Goal: Information Seeking & Learning: Learn about a topic

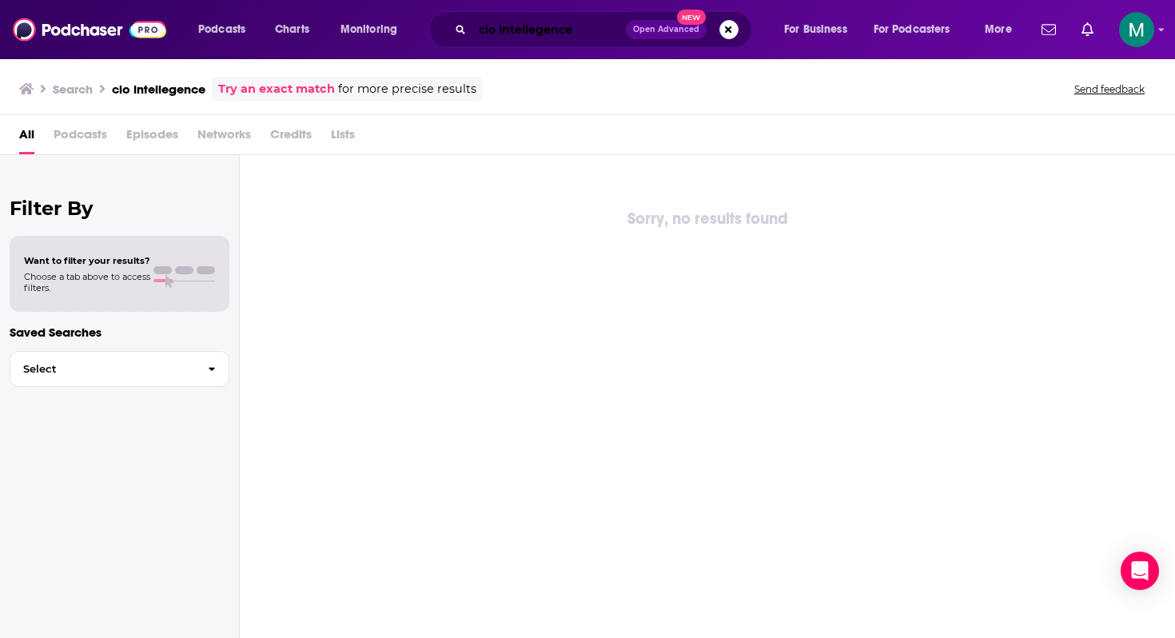
click at [541, 33] on input "cio intellegence" at bounding box center [550, 30] width 154 height 26
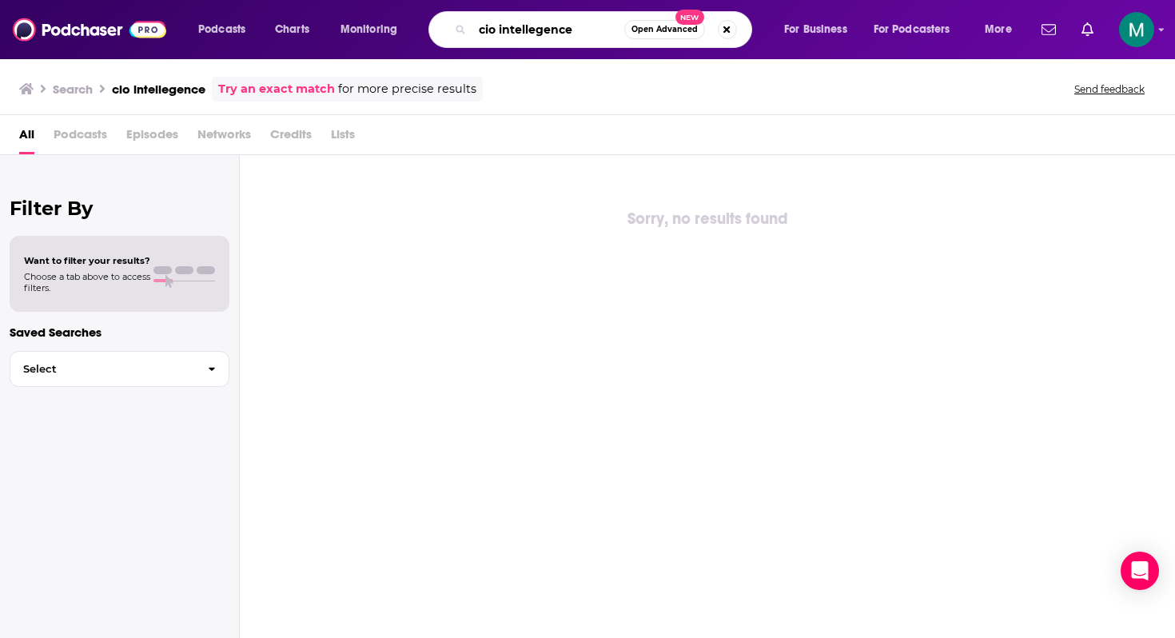
click at [541, 33] on input "cio intellegence" at bounding box center [549, 30] width 152 height 26
type input "banking transformed"
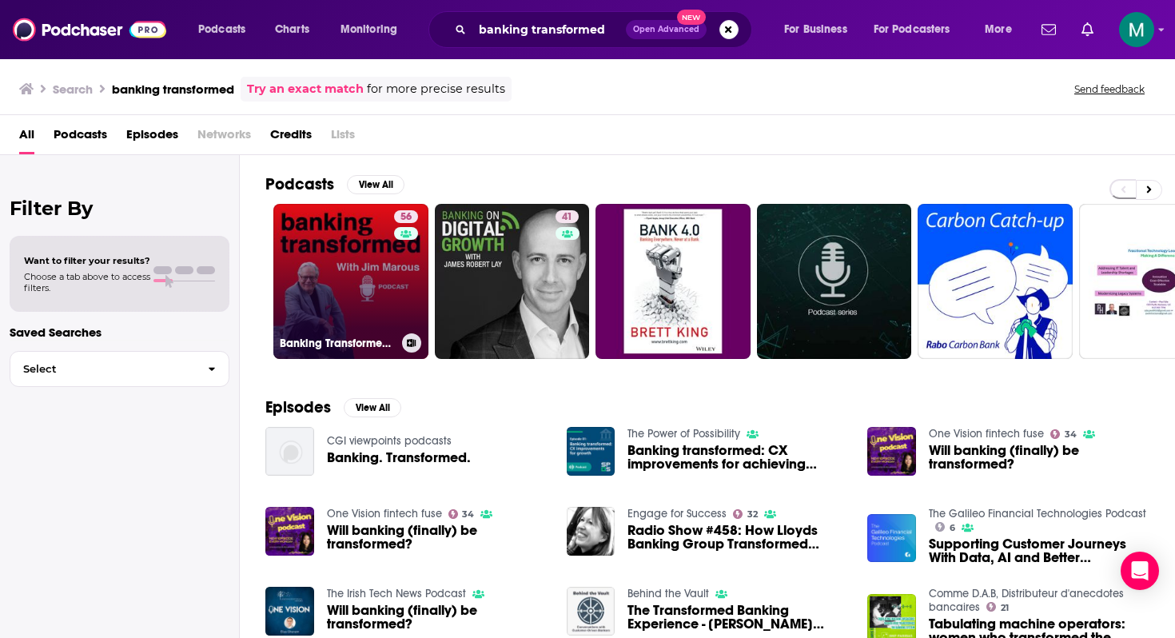
click at [361, 275] on link "56 Banking Transformed with [PERSON_NAME]" at bounding box center [350, 281] width 155 height 155
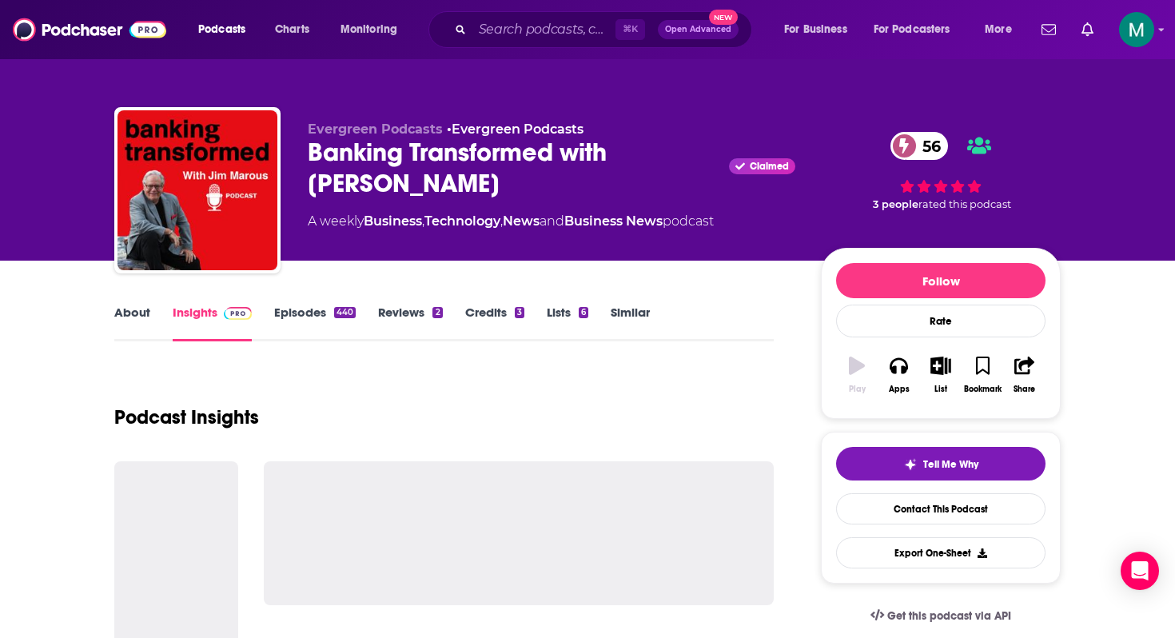
scroll to position [19, 0]
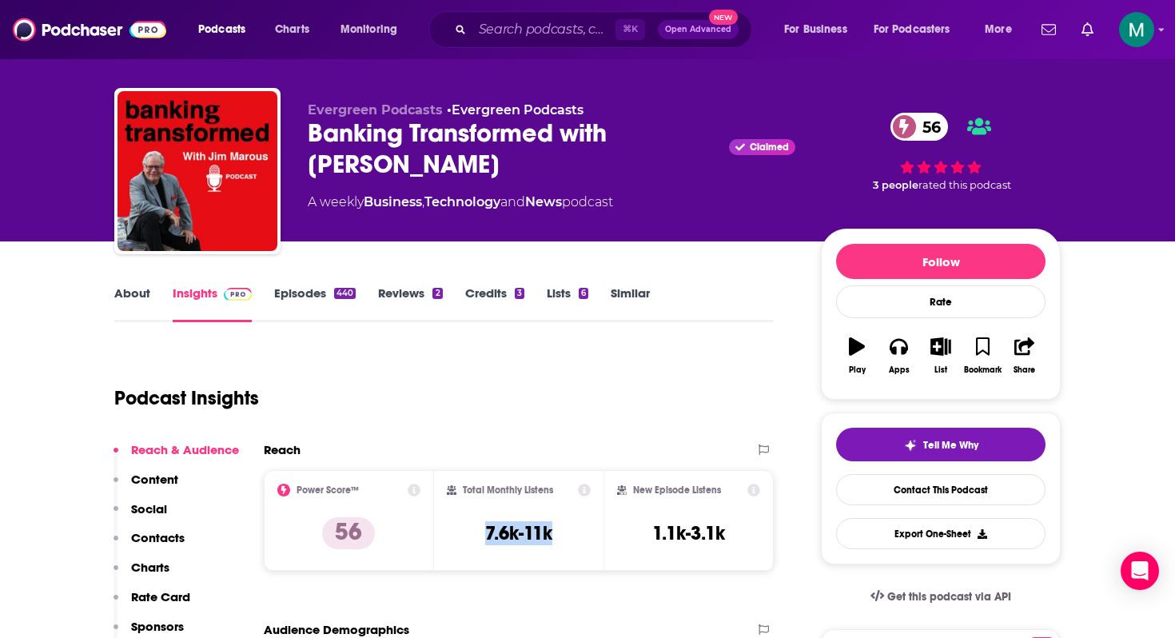
drag, startPoint x: 581, startPoint y: 535, endPoint x: 463, endPoint y: 533, distance: 117.6
click at [463, 533] on div "Total Monthly Listens 7.6k-11k" at bounding box center [519, 521] width 145 height 74
copy h3 "7.6k-11k"
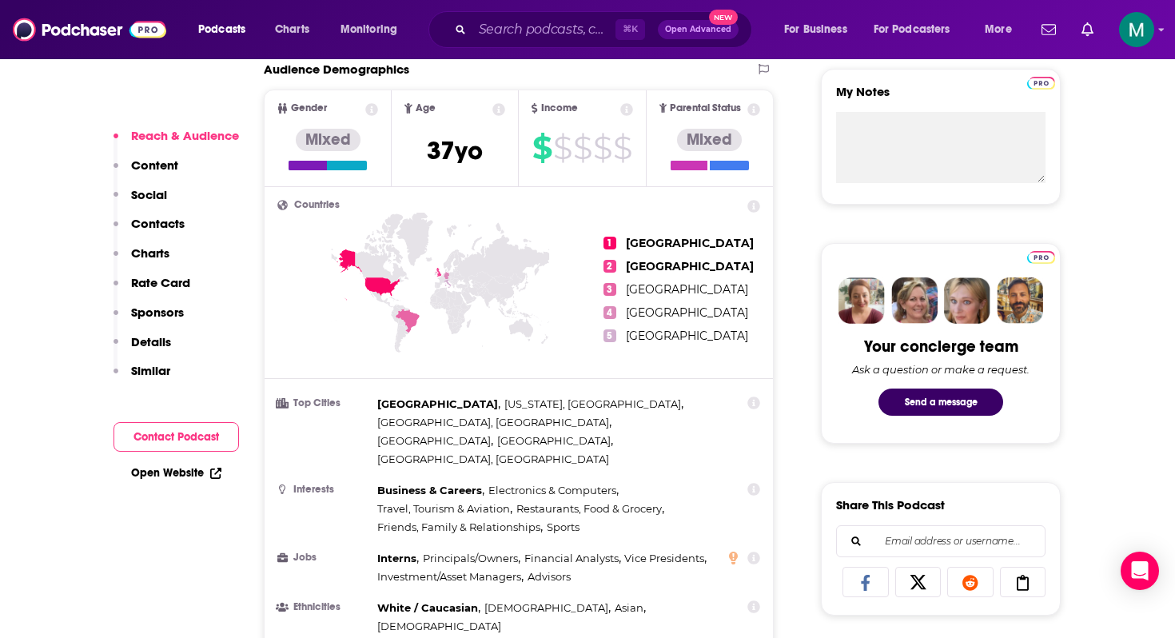
scroll to position [574, 0]
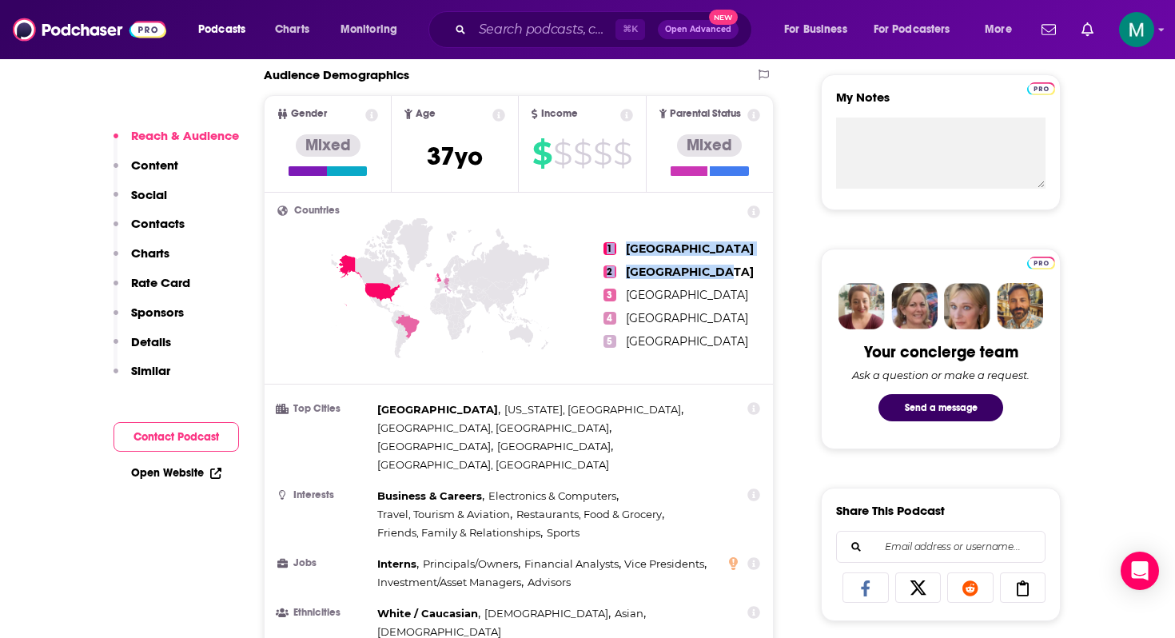
drag, startPoint x: 737, startPoint y: 271, endPoint x: 600, endPoint y: 245, distance: 139.1
click at [600, 245] on div "1 [GEOGRAPHIC_DATA] 2 [GEOGRAPHIC_DATA] 3 [GEOGRAPHIC_DATA] 4 [GEOGRAPHIC_DATA]…" at bounding box center [518, 294] width 483 height 179
copy ul "1 [GEOGRAPHIC_DATA] 2 [GEOGRAPHIC_DATA]"
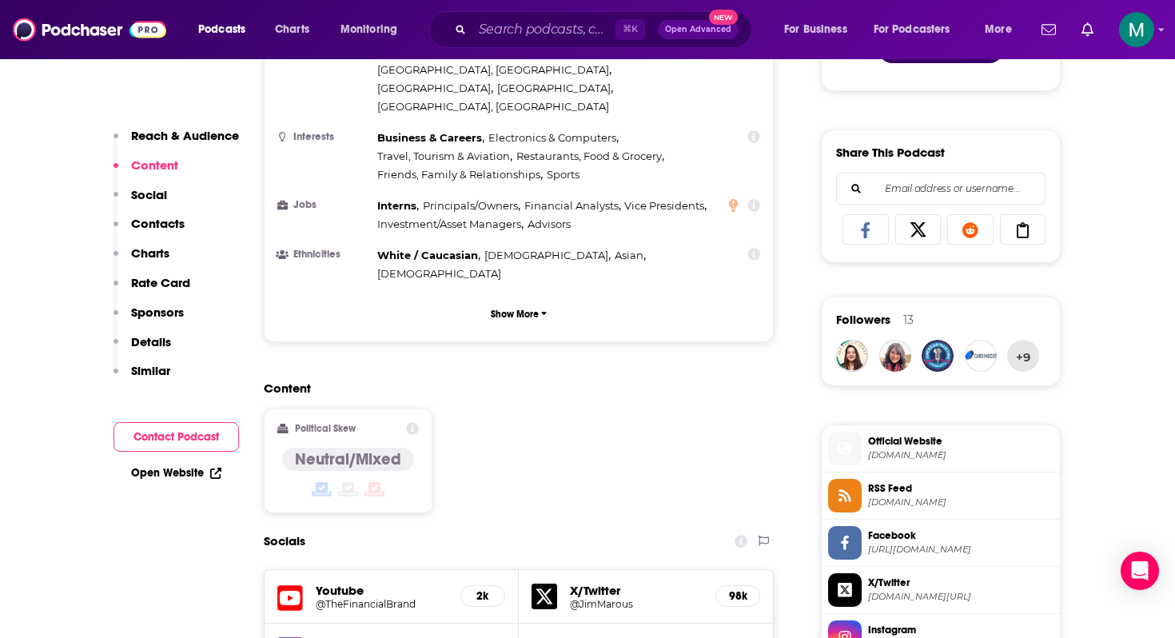
scroll to position [0, 0]
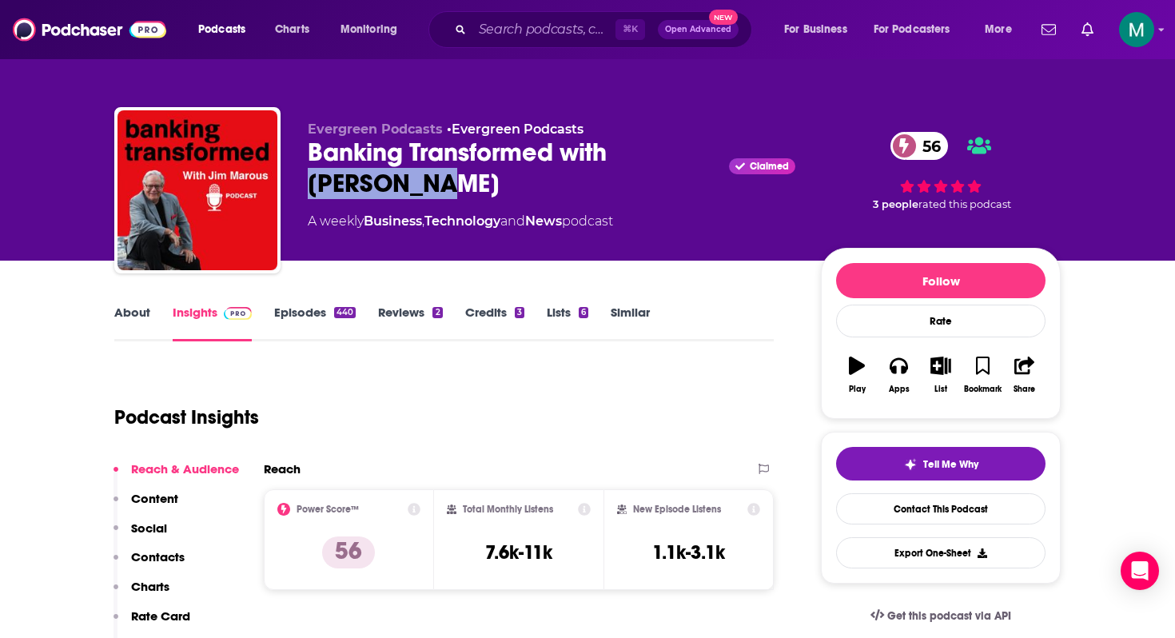
drag, startPoint x: 610, startPoint y: 147, endPoint x: 656, endPoint y: 176, distance: 53.9
click at [656, 176] on div "Banking Transformed with [PERSON_NAME] Claimed 56" at bounding box center [552, 168] width 488 height 62
copy h2 "[PERSON_NAME]"
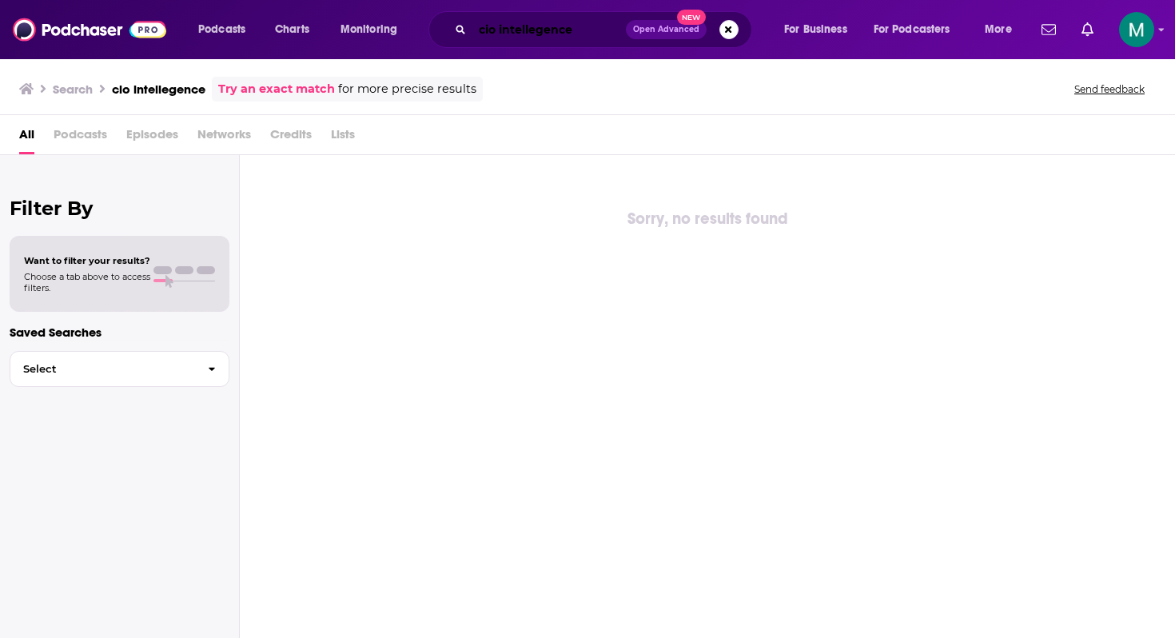
click at [499, 25] on input "cio intellegence" at bounding box center [550, 30] width 154 height 26
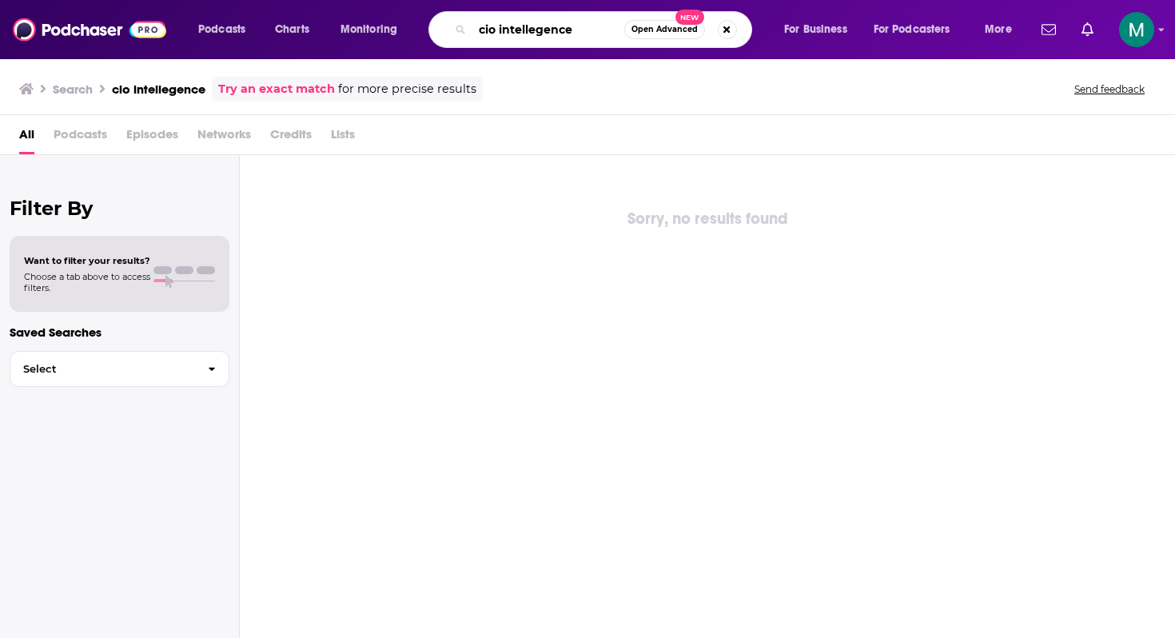
click at [499, 25] on input "cio intellegence" at bounding box center [549, 30] width 152 height 26
click at [542, 19] on input "product expierence podcast" at bounding box center [549, 30] width 152 height 26
click at [549, 25] on input "product expierence podcast" at bounding box center [549, 30] width 152 height 26
type input "product experience podcast"
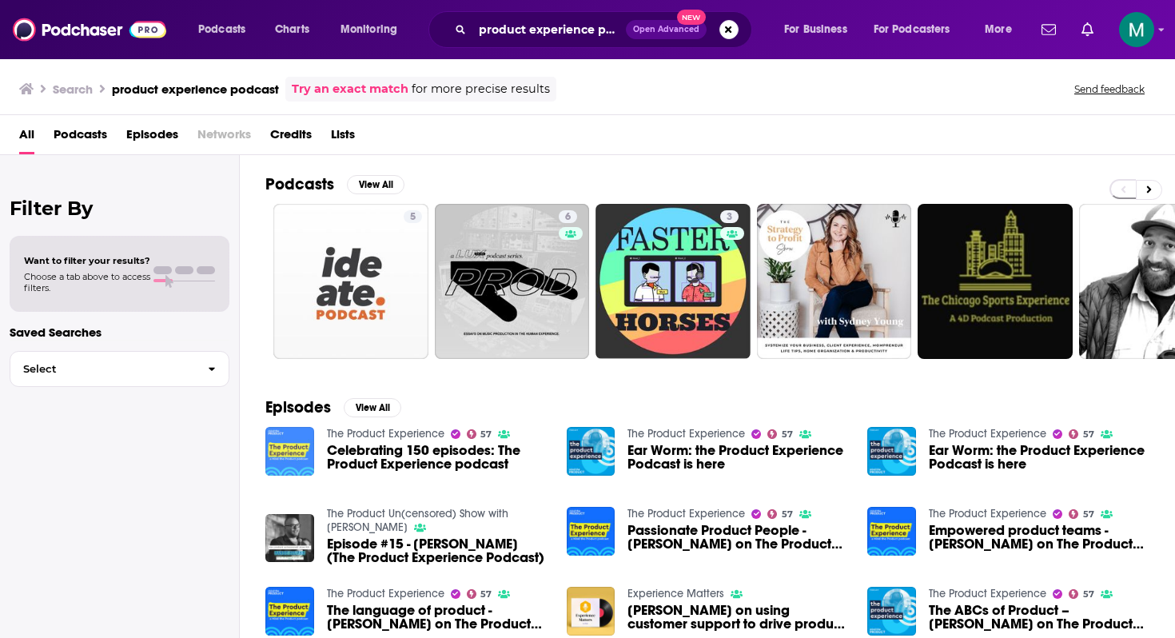
click at [297, 449] on img "Celebrating 150 episodes: The Product Experience podcast" at bounding box center [289, 451] width 49 height 49
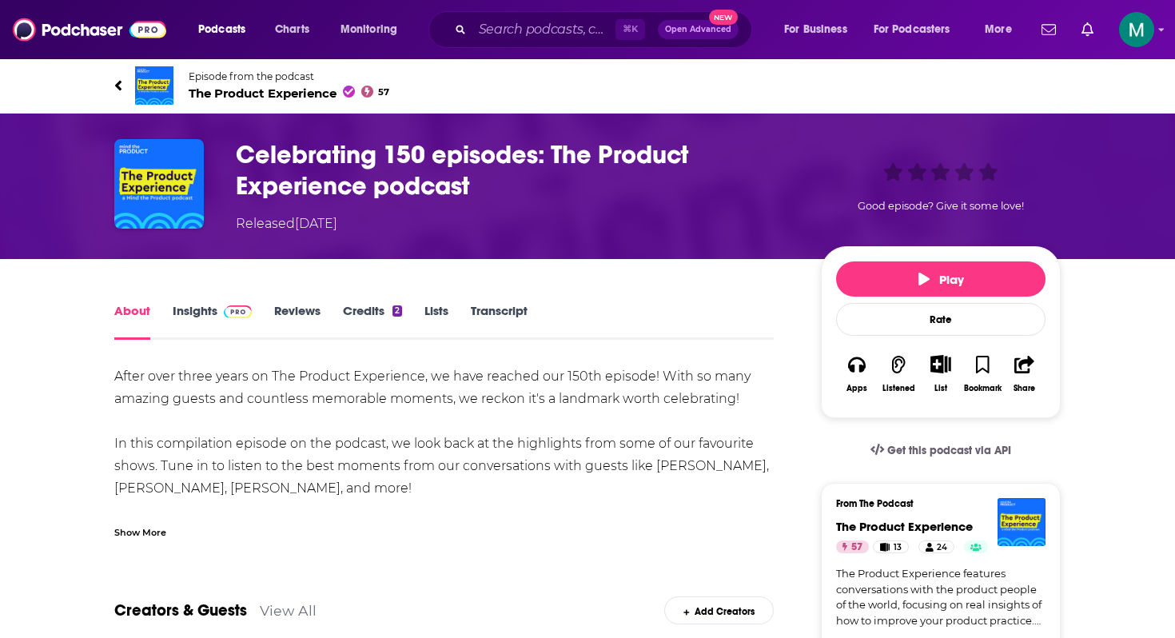
click at [218, 321] on link "Insights" at bounding box center [212, 321] width 79 height 37
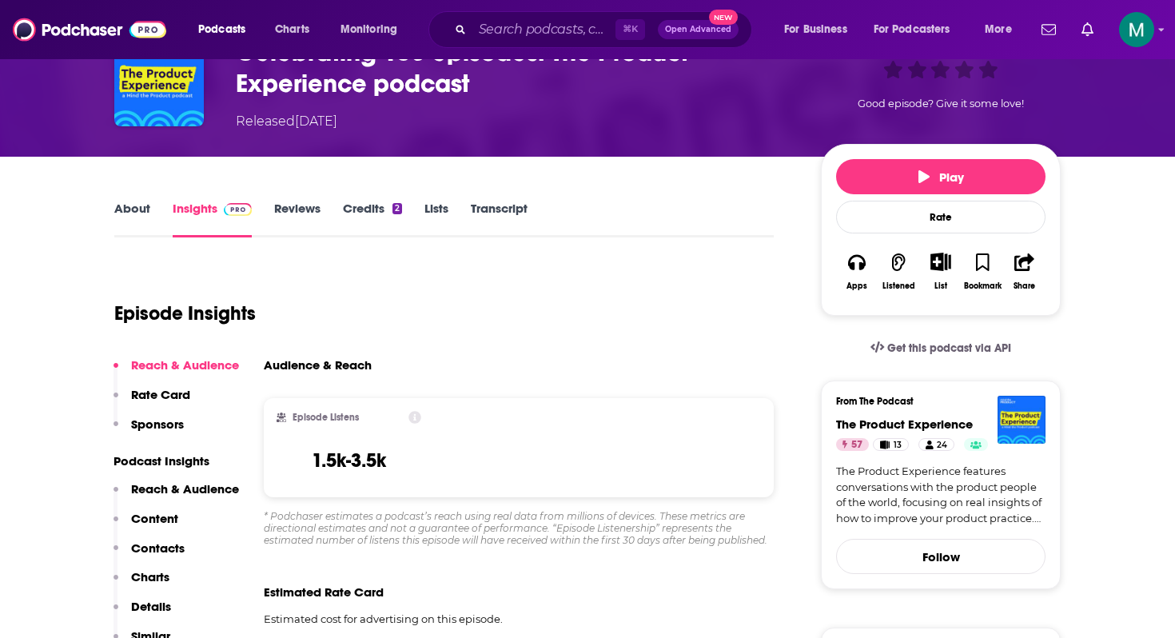
scroll to position [112, 0]
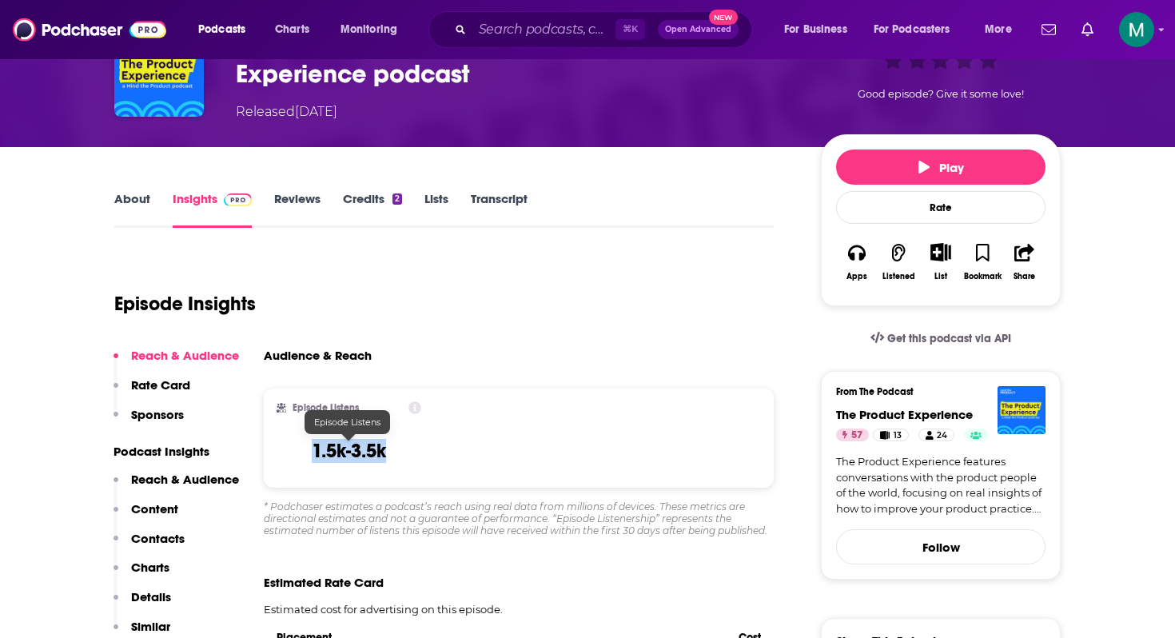
drag, startPoint x: 401, startPoint y: 457, endPoint x: 300, endPoint y: 453, distance: 100.8
click at [300, 453] on div "Episode Listens 1.5k-3.5k" at bounding box center [349, 438] width 145 height 74
copy h3 "1.5k-3.5k"
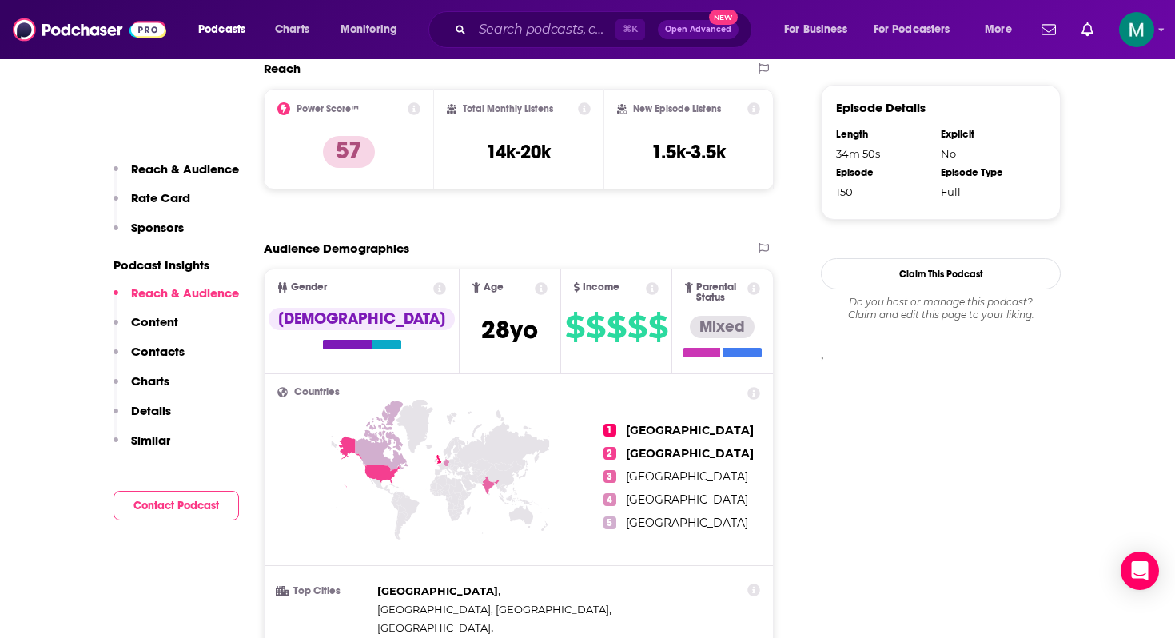
scroll to position [1118, 0]
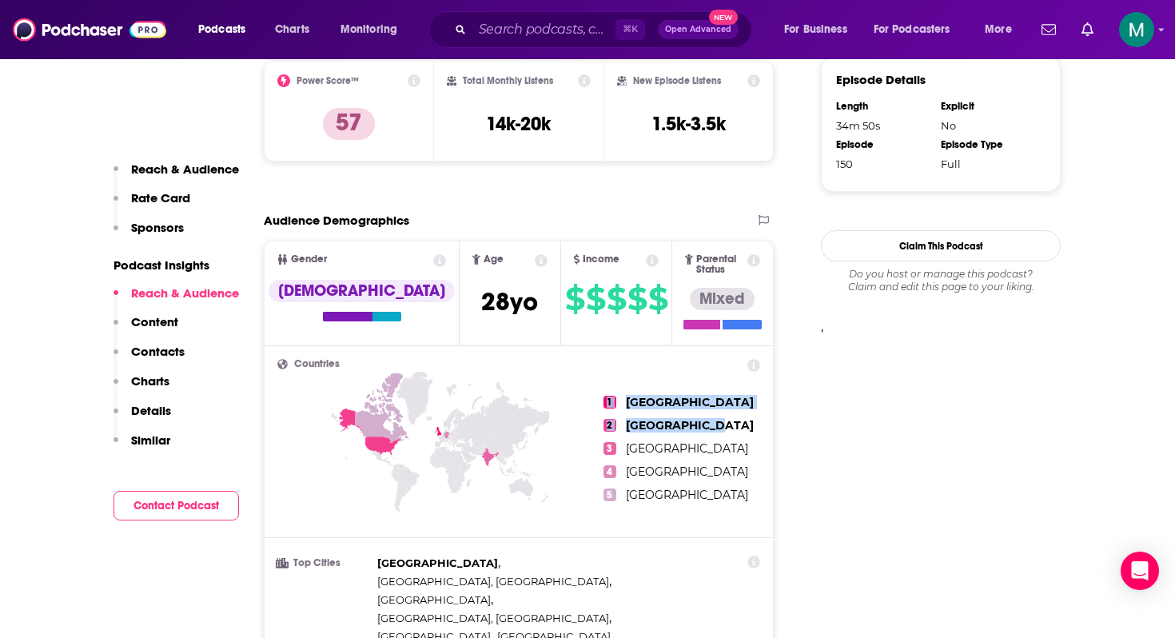
drag, startPoint x: 730, startPoint y: 422, endPoint x: 587, endPoint y: 384, distance: 148.2
click at [587, 384] on div "1 United Kingdom 2 United States 3 India 4 Germany 5 Canada" at bounding box center [518, 448] width 483 height 179
copy ul "1 United Kingdom 2 United States"
click at [496, 43] on div "⌘ K Open Advanced New" at bounding box center [591, 29] width 324 height 37
click at [493, 38] on input "Search podcasts, credits, & more..." at bounding box center [544, 30] width 143 height 26
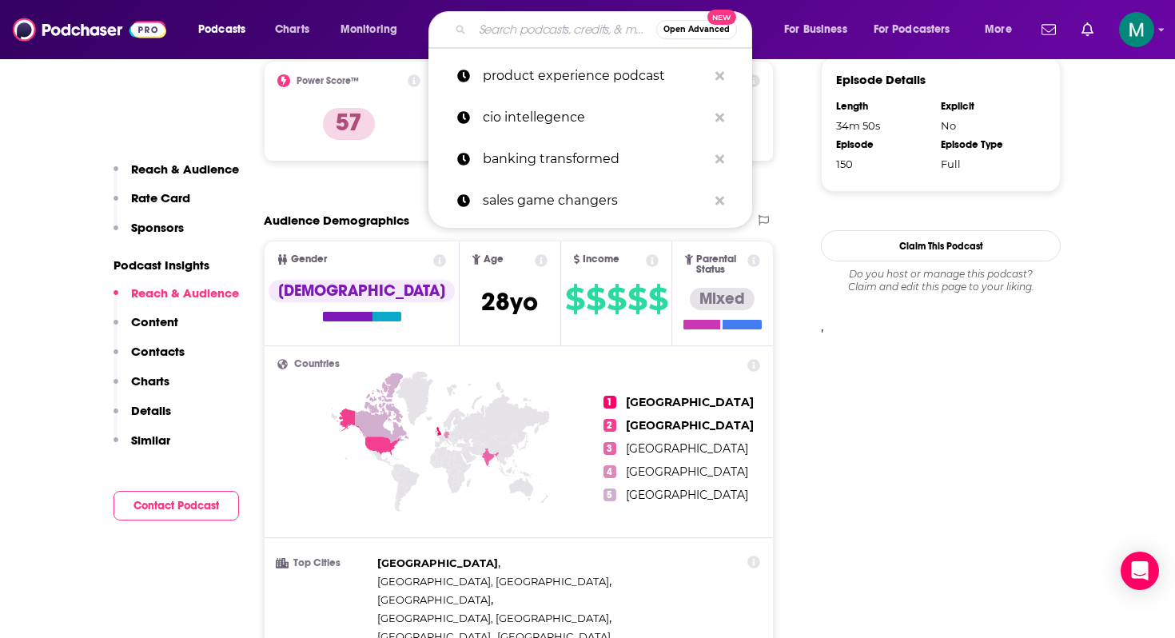
paste input "Breaking Banks Podcast"
type input "Breaking Banks Podcast"
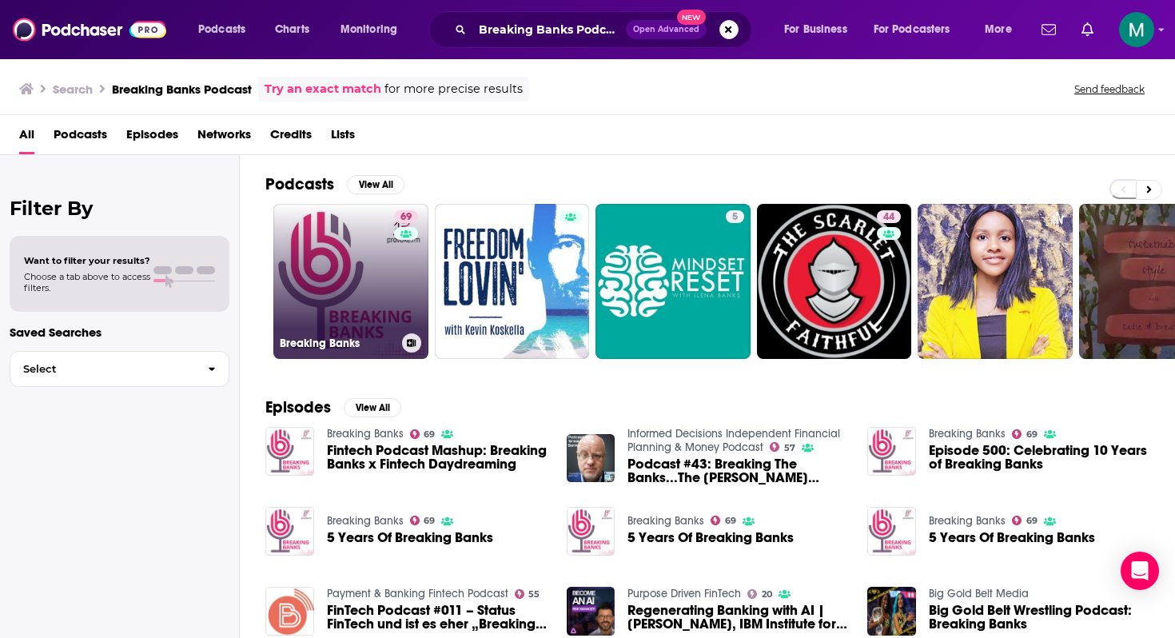
click at [351, 285] on link "69 Breaking Banks" at bounding box center [350, 281] width 155 height 155
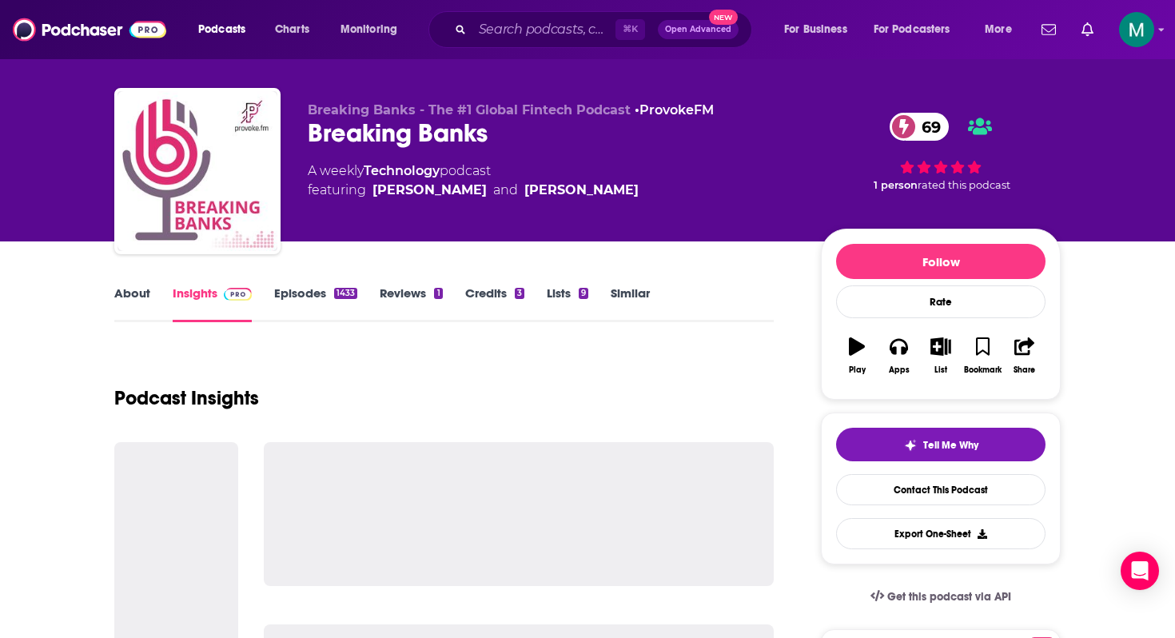
scroll to position [22, 0]
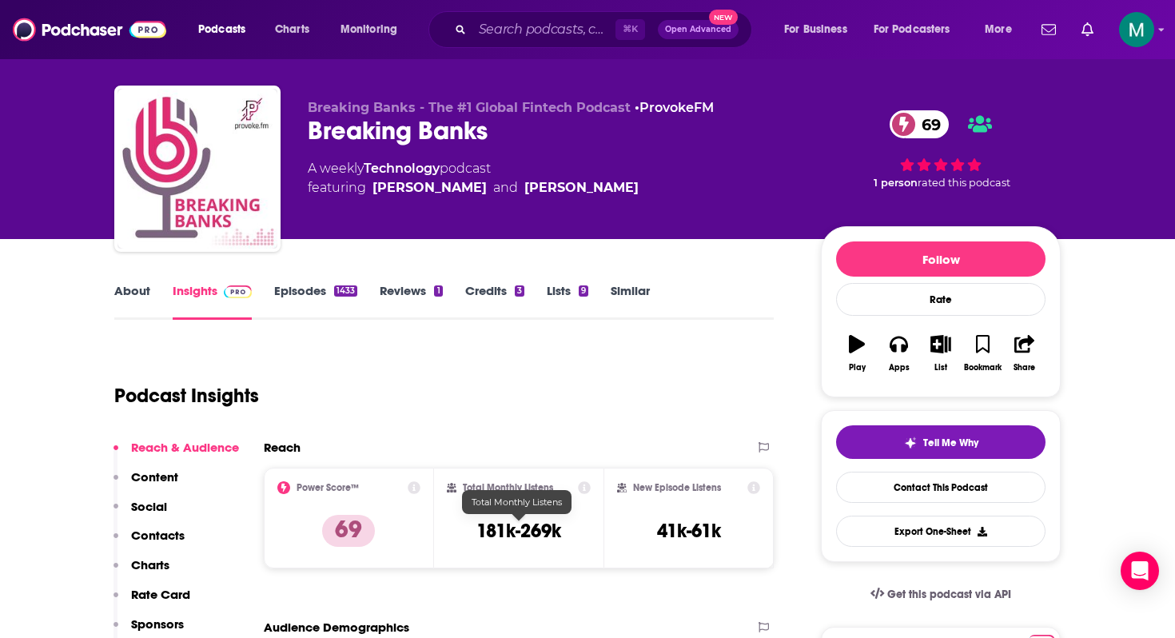
click at [529, 527] on h3 "181k-269k" at bounding box center [519, 531] width 85 height 24
copy div "181k-269k"
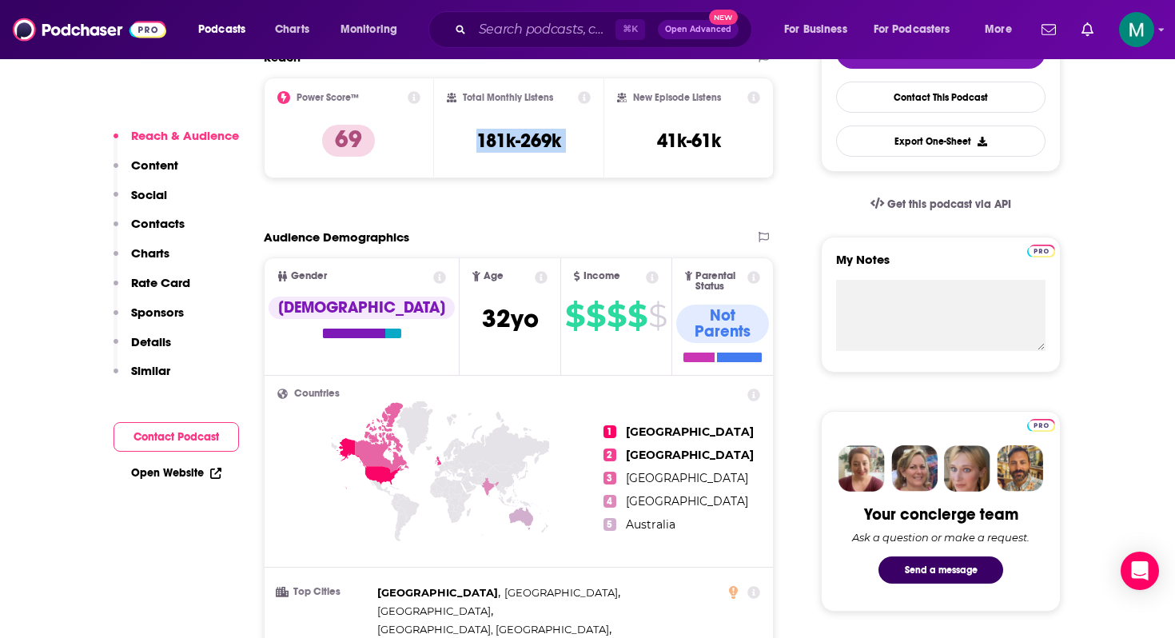
scroll to position [442, 0]
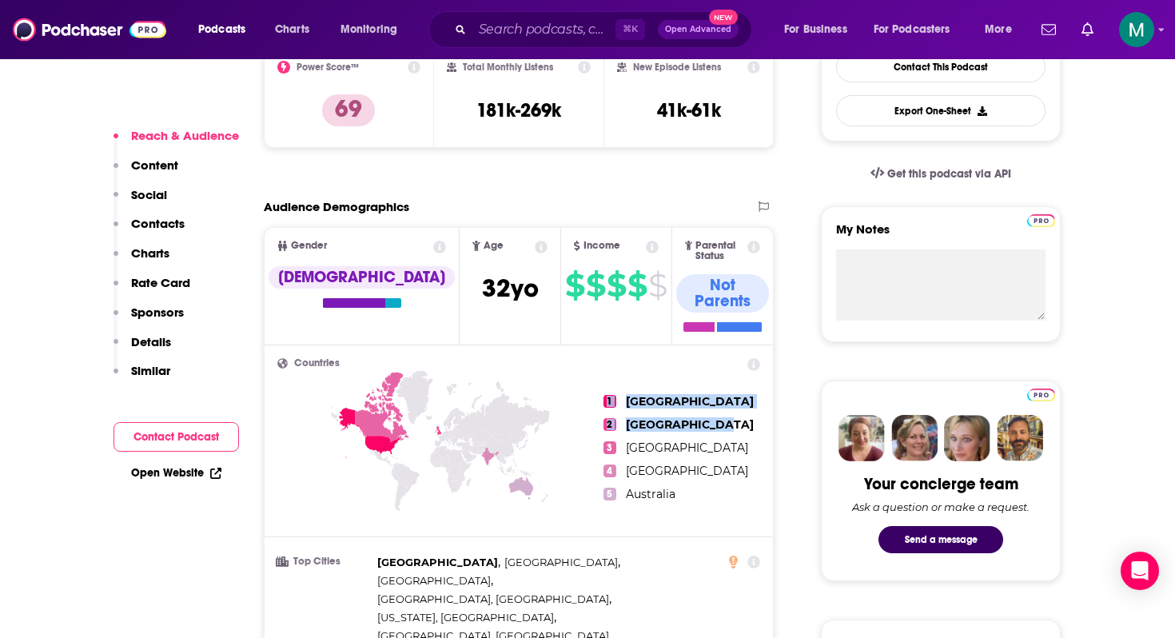
drag, startPoint x: 755, startPoint y: 402, endPoint x: 589, endPoint y: 378, distance: 168.0
click at [589, 378] on div "1 United States 2 United Kingdom 3 Canada 4 India 5 Australia" at bounding box center [518, 447] width 483 height 179
copy ul "1 [GEOGRAPHIC_DATA] 2 [GEOGRAPHIC_DATA]"
click at [501, 26] on input "Search podcasts, credits, & more..." at bounding box center [544, 30] width 143 height 26
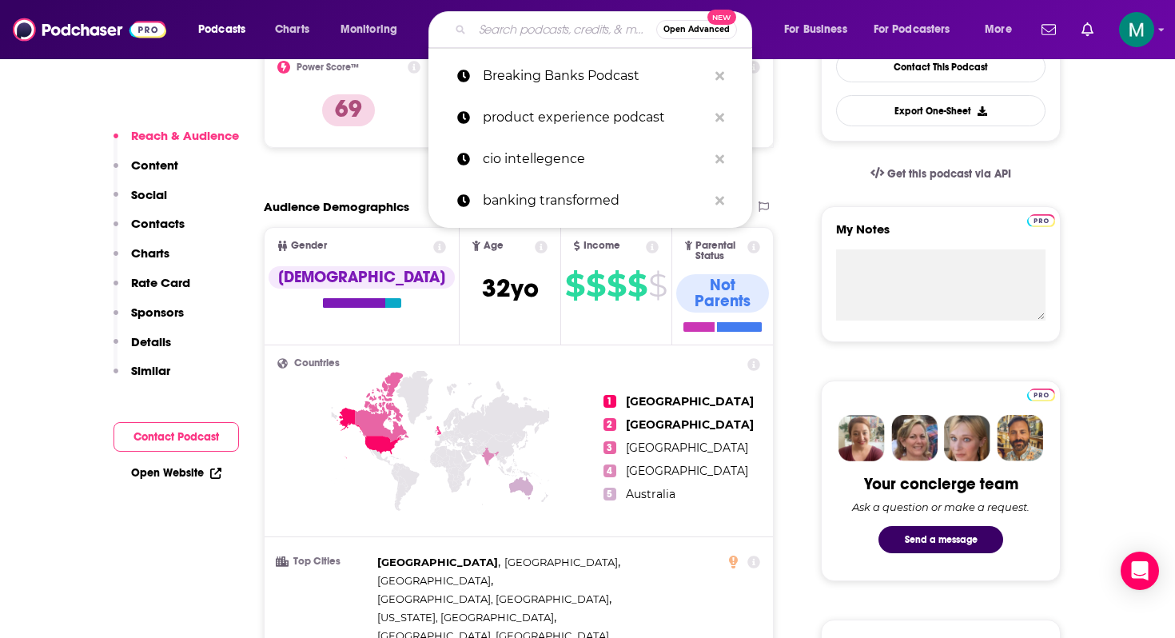
paste input "Adyen Presents: Embedded Finance Podcast"
type input "Adyen Presents: Embedded Finance Podcast"
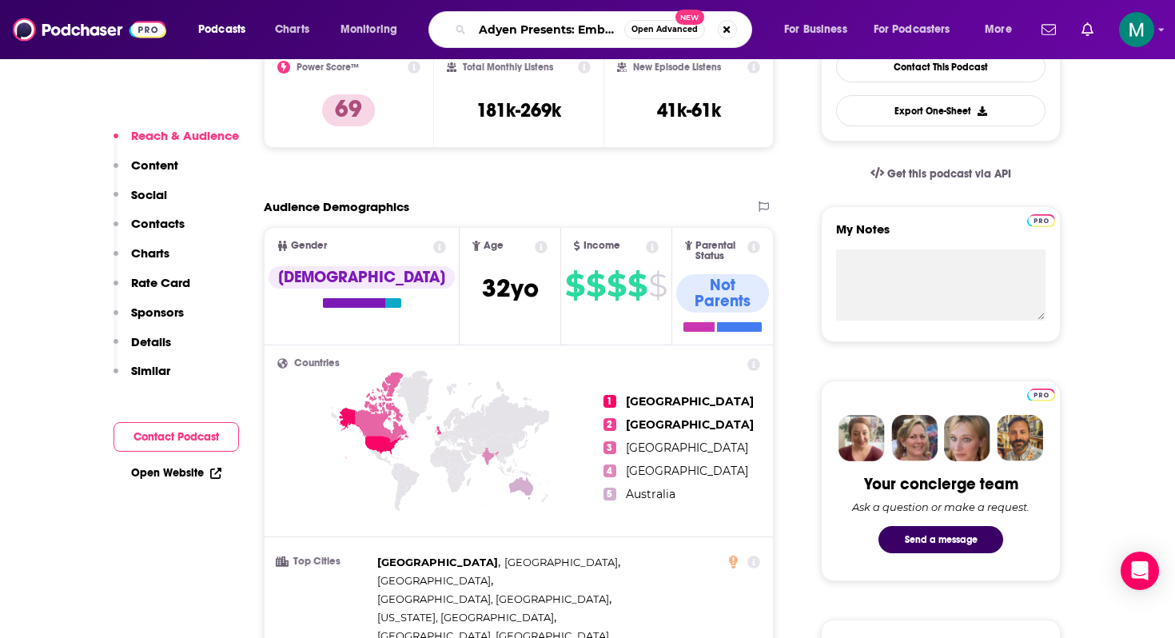
scroll to position [0, 129]
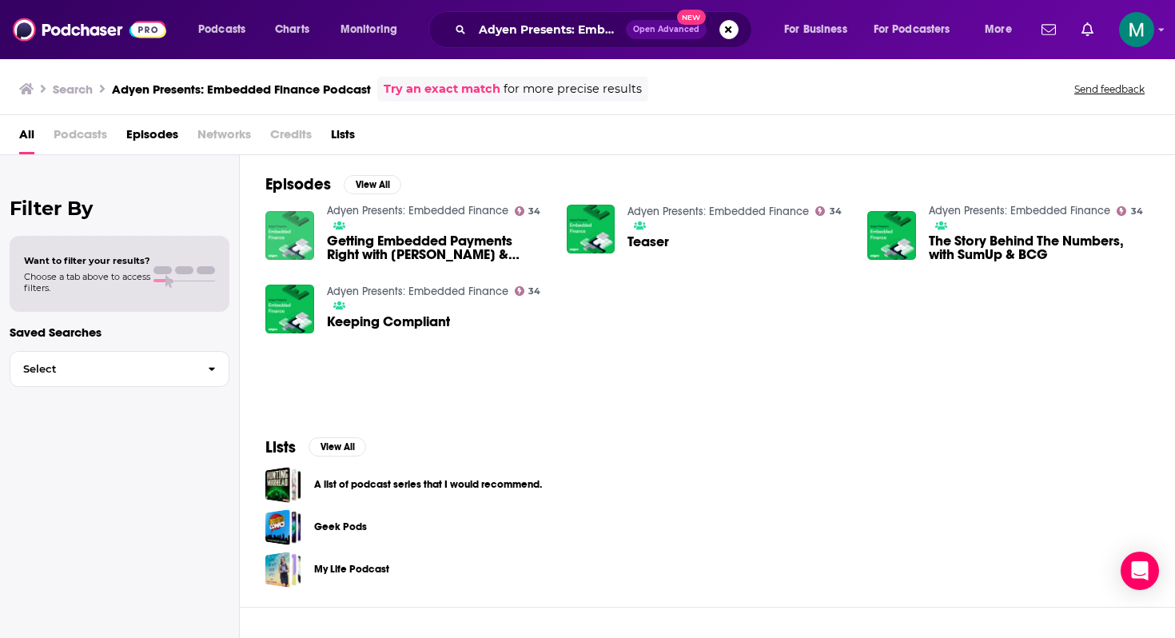
click at [286, 222] on img "Getting Embedded Payments Right with Wix & Emily Bartels" at bounding box center [289, 235] width 49 height 49
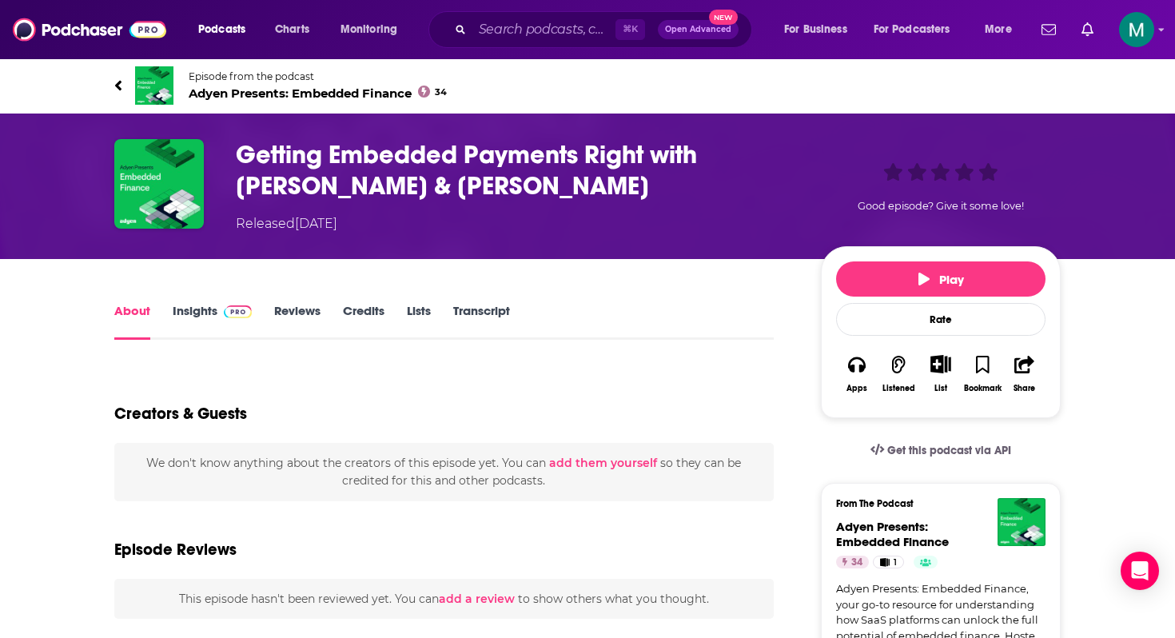
click at [213, 312] on link "Insights" at bounding box center [212, 321] width 79 height 37
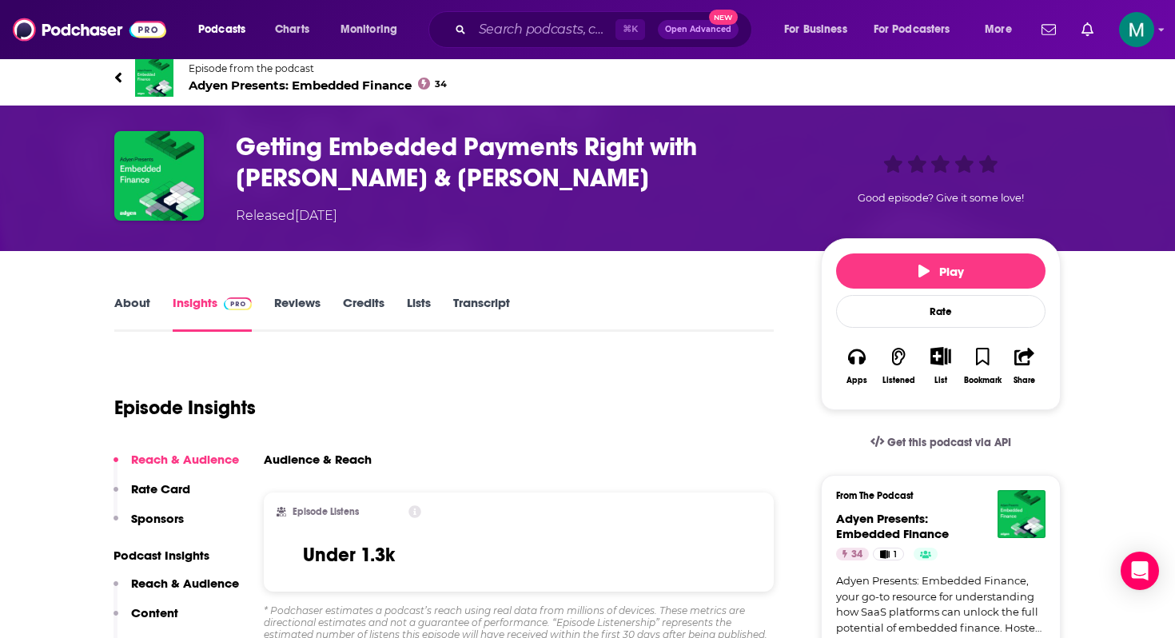
scroll to position [35, 0]
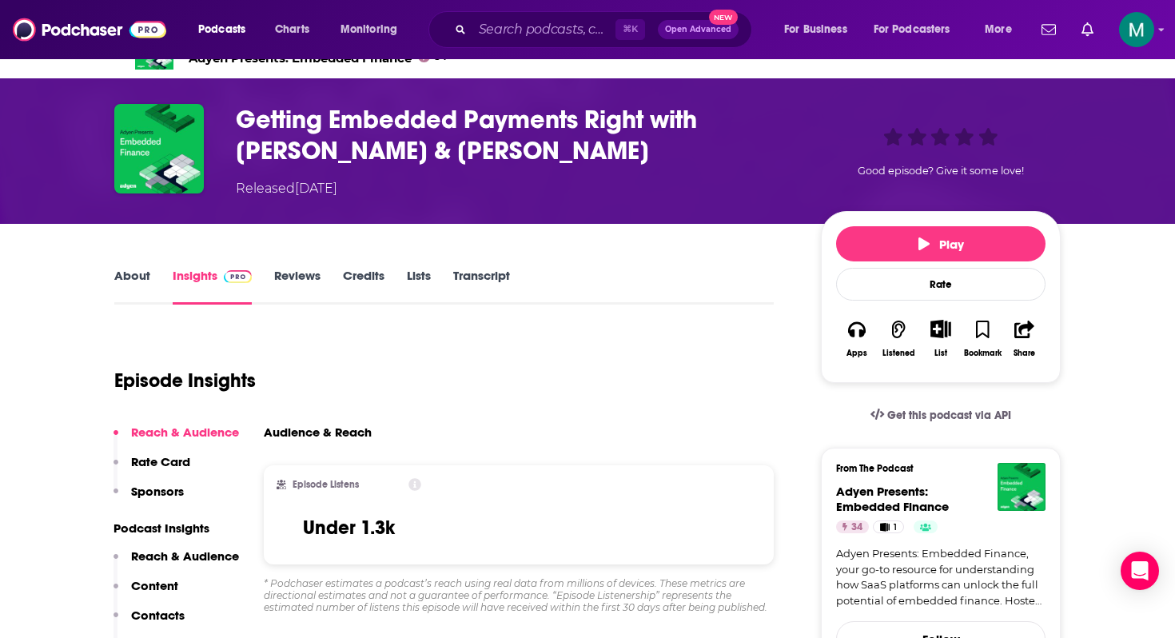
click at [384, 529] on h3 "Under 1.3k" at bounding box center [349, 528] width 92 height 24
copy h3 "Under 1.3k"
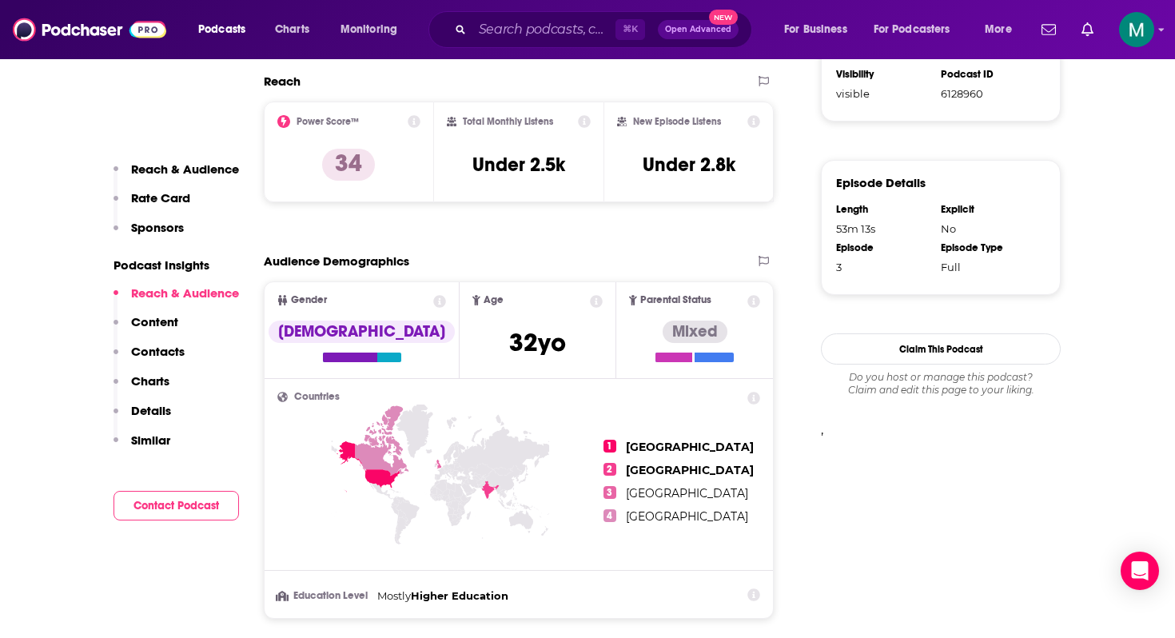
scroll to position [1078, 0]
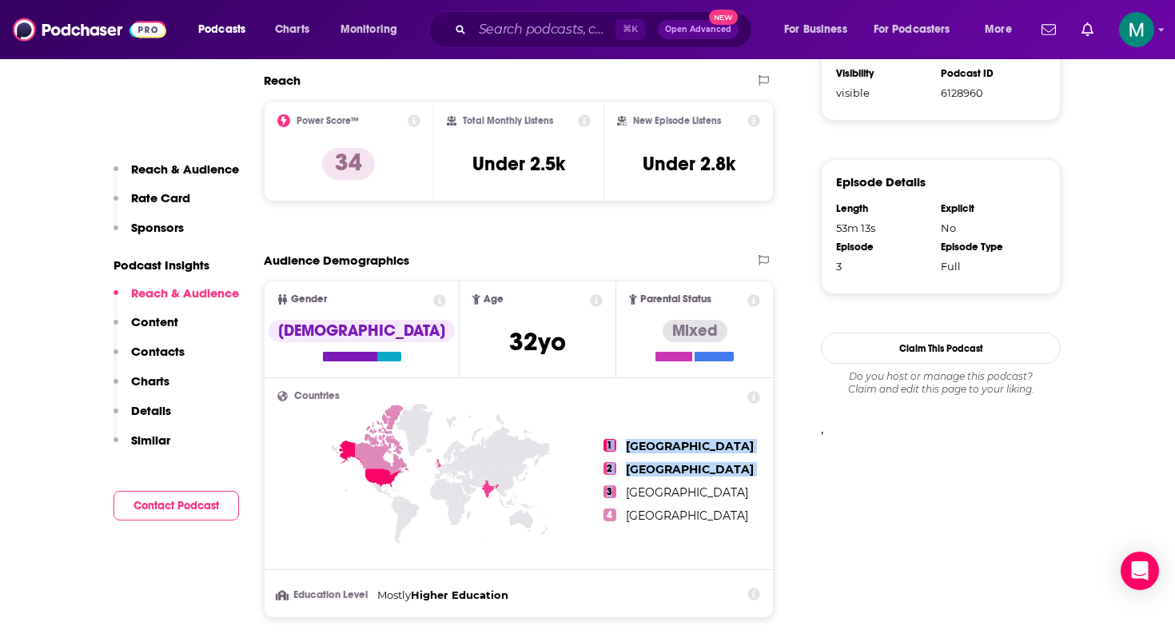
drag, startPoint x: 684, startPoint y: 477, endPoint x: 575, endPoint y: 441, distance: 114.8
click at [575, 441] on div "1 United States 2 India 3 United Kingdom 4 Canada" at bounding box center [518, 480] width 483 height 179
copy ul "1 United States 2 India 3"
